Goal: Task Accomplishment & Management: Use online tool/utility

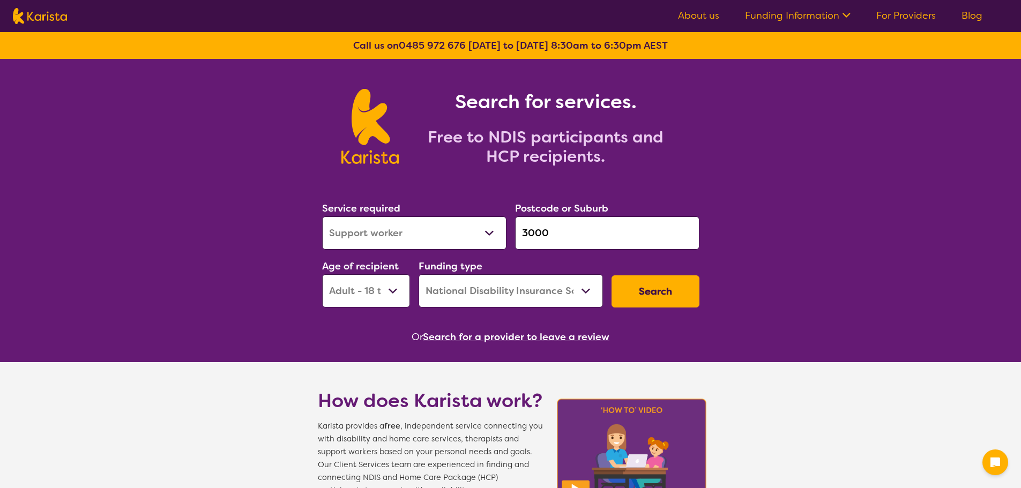
select select "Support worker"
select select "AD"
select select "NDIS"
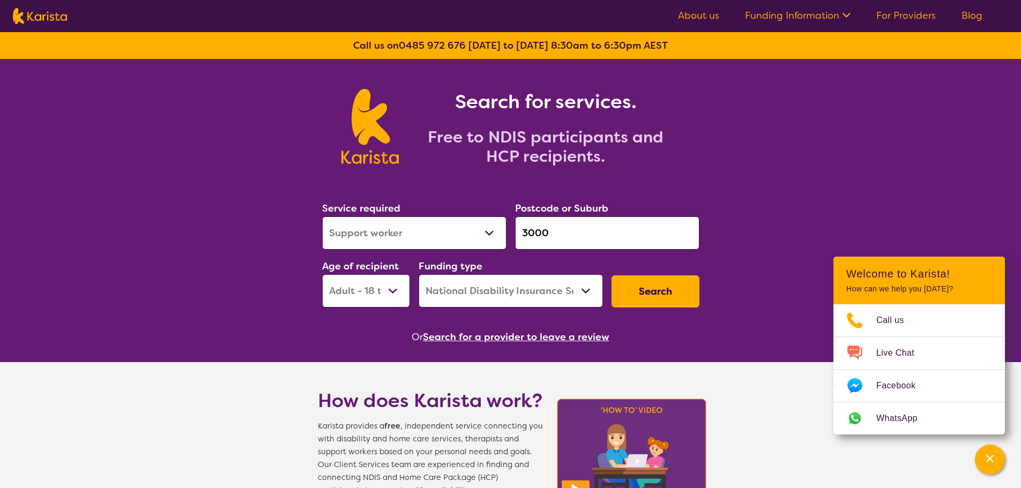
click at [570, 236] on input "3000" at bounding box center [607, 232] width 184 height 33
drag, startPoint x: 484, startPoint y: 233, endPoint x: 477, endPoint y: 223, distance: 11.8
click at [460, 233] on div "Service required Allied Health Assistant Assessment (ADHD or Autism) Behaviour …" at bounding box center [511, 254] width 386 height 116
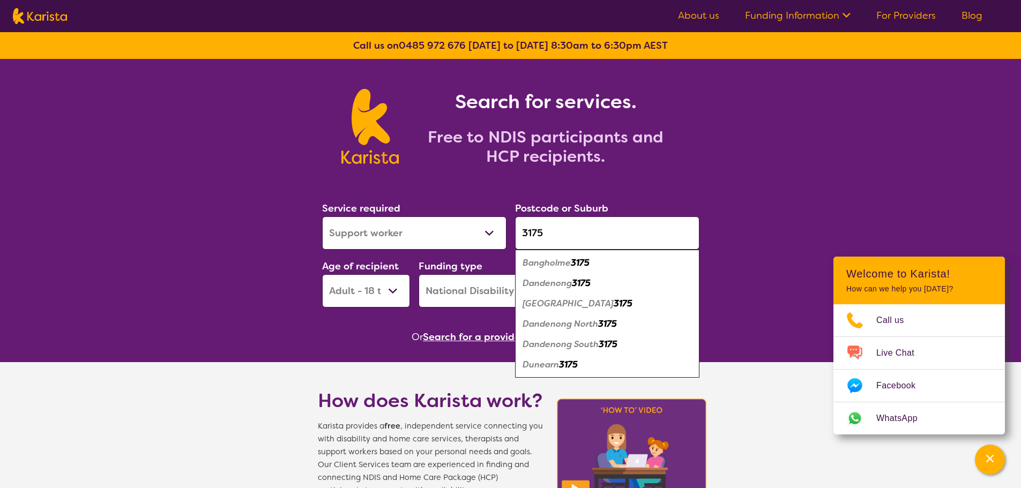
type input "3175"
click at [395, 227] on select "Allied Health Assistant Assessment (ADHD or Autism) Behaviour support Counselli…" at bounding box center [414, 232] width 184 height 33
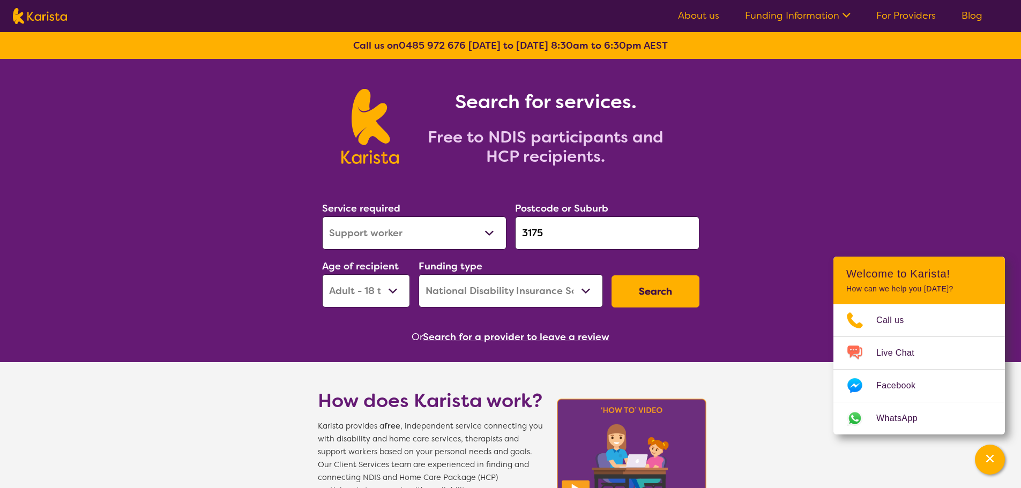
select select "Key Worker"
click at [322, 216] on select "Allied Health Assistant Assessment (ADHD or Autism) Behaviour support Counselli…" at bounding box center [414, 232] width 184 height 33
click at [363, 278] on select "Early Childhood - 0 to 9 Child - 10 to 11 Adolescent - 12 to 17 Adult - 18 to 6…" at bounding box center [366, 290] width 88 height 33
select select "EC"
click at [322, 274] on select "Early Childhood - 0 to 9 Child - 10 to 11 Adolescent - 12 to 17 Adult - 18 to 6…" at bounding box center [366, 290] width 88 height 33
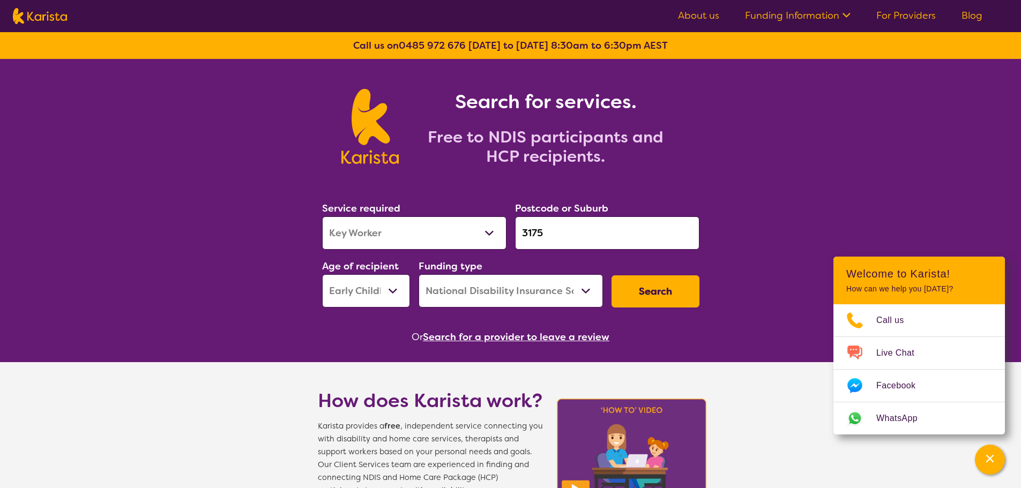
click at [686, 292] on button "Search" at bounding box center [655, 291] width 88 height 32
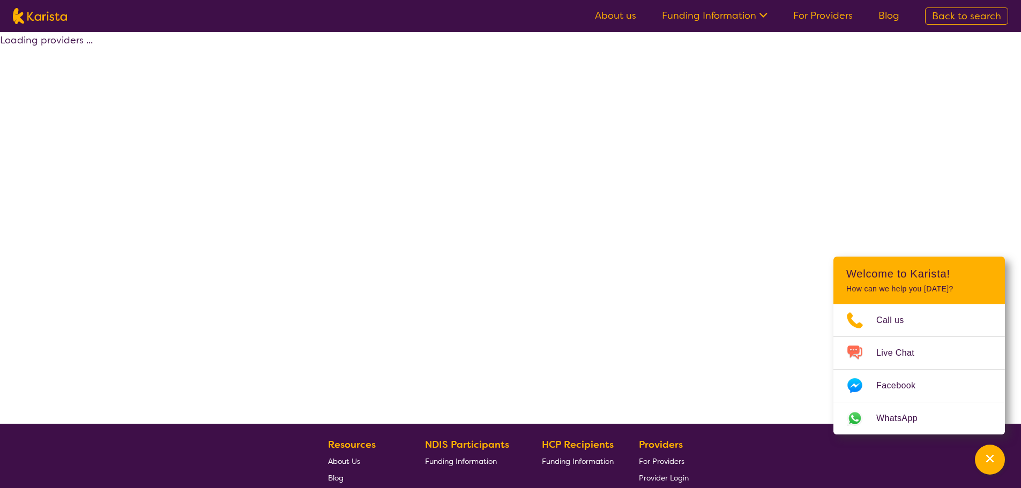
select select "by_score"
